Goal: Transaction & Acquisition: Purchase product/service

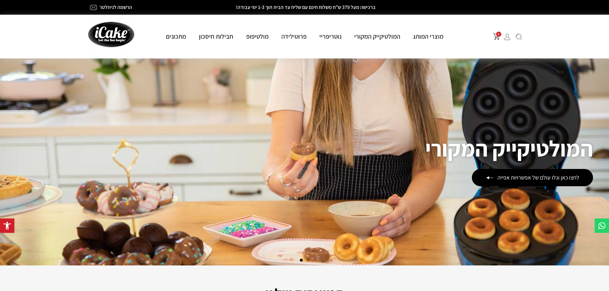
click at [292, 34] on link "פרוטילידה" at bounding box center [294, 36] width 38 height 8
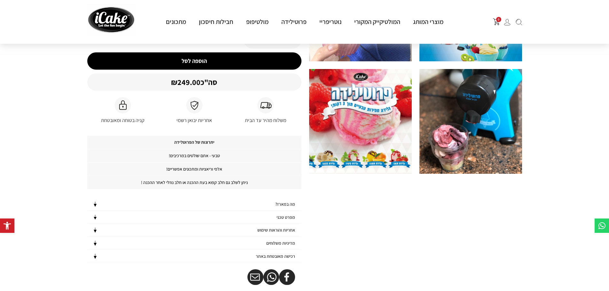
scroll to position [128, 0]
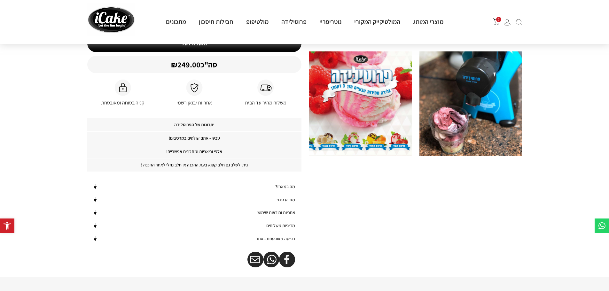
click at [288, 200] on h4 "מפרט טכני" at bounding box center [286, 199] width 19 height 5
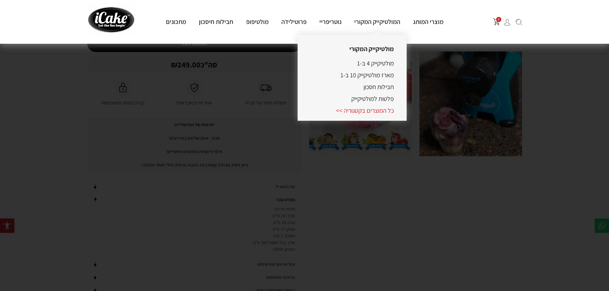
click at [377, 111] on link "כל המוצרים בקטגוריה >>" at bounding box center [365, 111] width 58 height 8
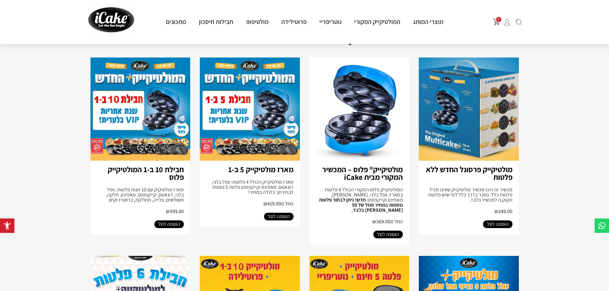
scroll to position [64, 0]
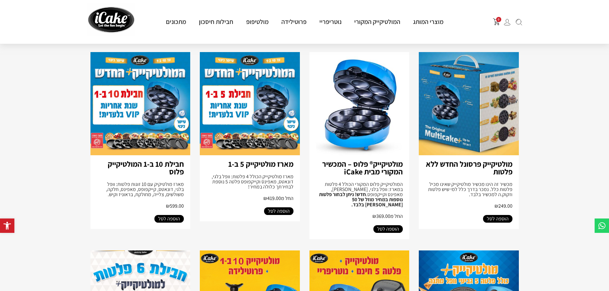
click at [470, 125] on img at bounding box center [469, 103] width 100 height 103
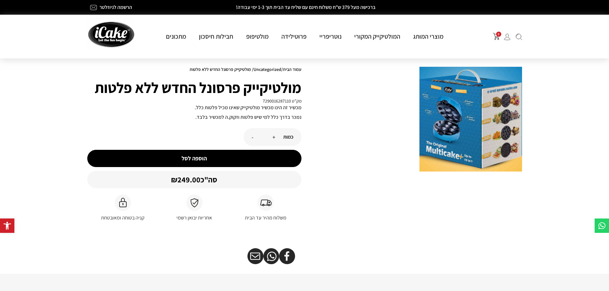
click at [189, 158] on button "הוספה לסל" at bounding box center [194, 158] width 214 height 17
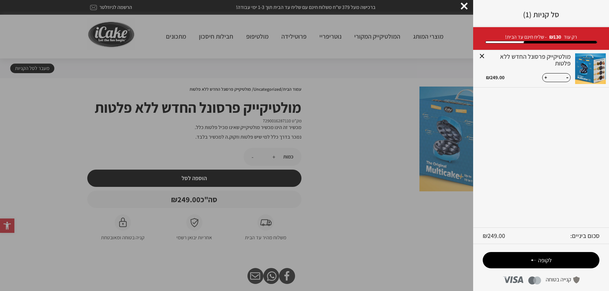
click at [539, 259] on span "לקופה" at bounding box center [545, 260] width 14 height 7
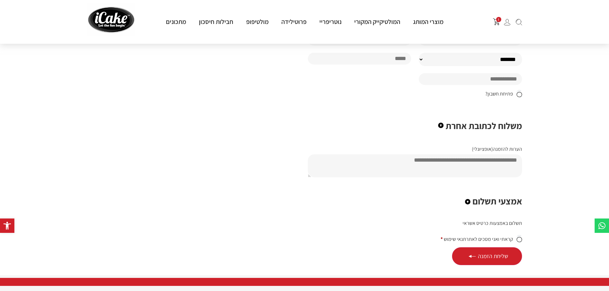
scroll to position [352, 0]
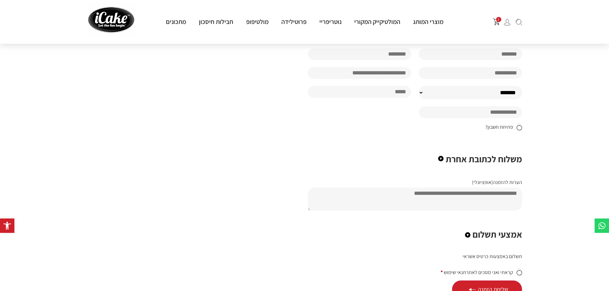
click at [468, 233] on circle at bounding box center [467, 235] width 5 height 5
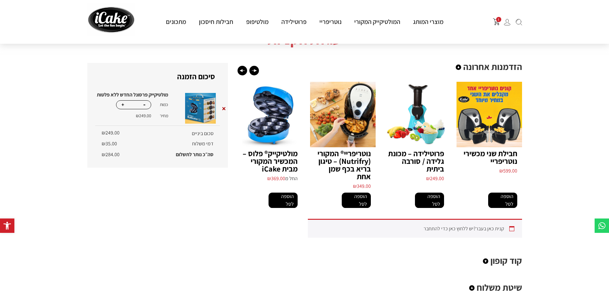
scroll to position [0, 0]
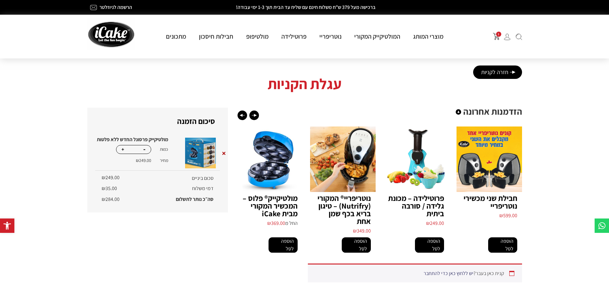
click at [444, 270] on link "יש ללחוץ כאן כדי להתחבר" at bounding box center [449, 273] width 50 height 7
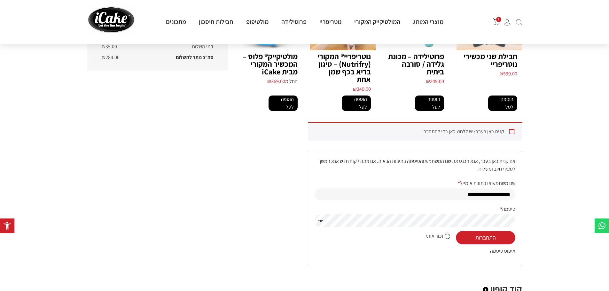
scroll to position [160, 0]
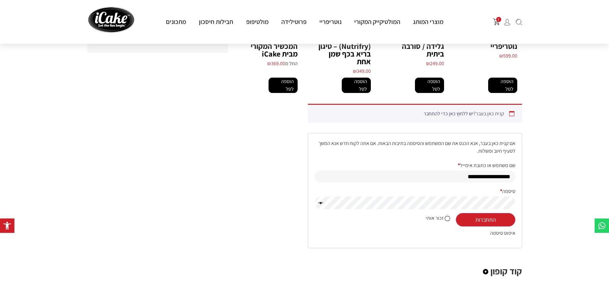
click at [445, 110] on link "יש ללחוץ כאן כדי להתחבר" at bounding box center [449, 113] width 50 height 7
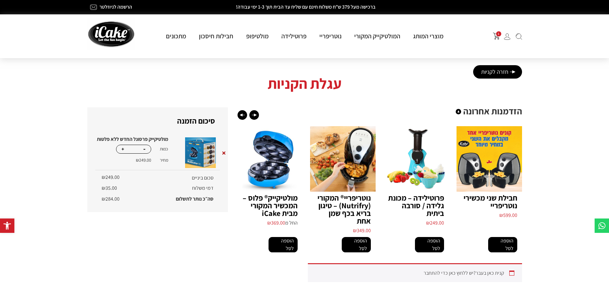
scroll to position [0, 0]
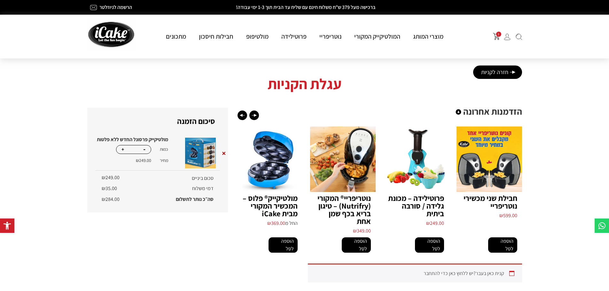
click at [122, 149] on button "+" at bounding box center [123, 150] width 6 height 8
